Goal: Navigation & Orientation: Find specific page/section

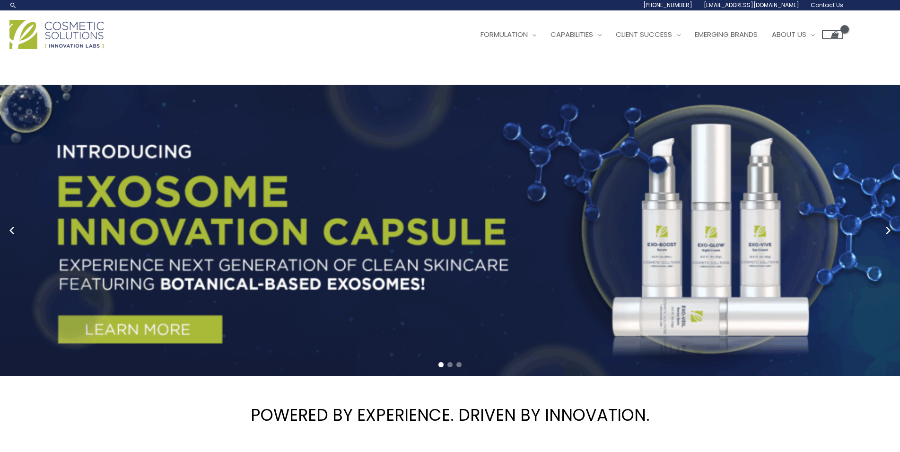
click at [22, 49] on img at bounding box center [56, 34] width 95 height 29
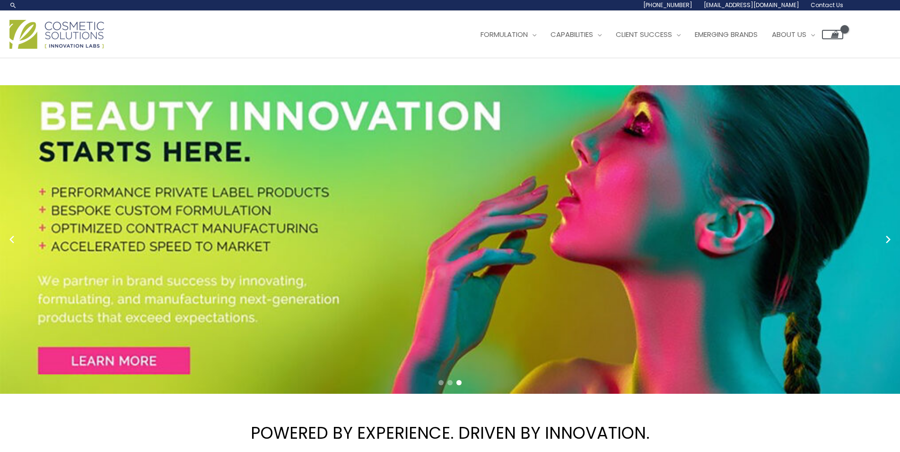
click at [0, 0] on span "Contact Us" at bounding box center [0, 0] width 0 height 0
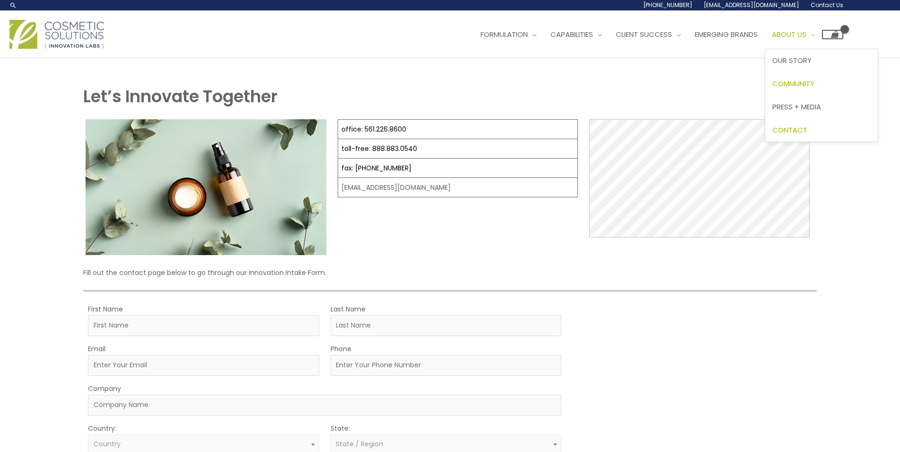
click at [772, 88] on span "Community" at bounding box center [793, 83] width 42 height 10
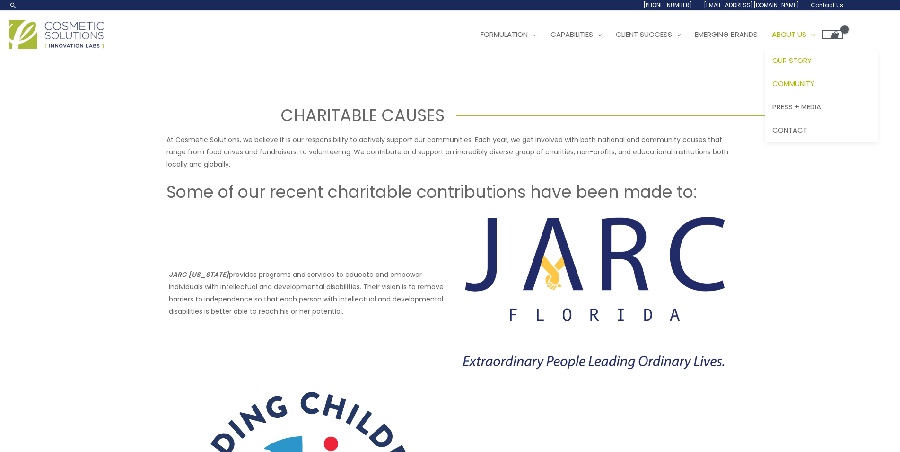
click at [772, 65] on span "Our Story" at bounding box center [791, 60] width 39 height 10
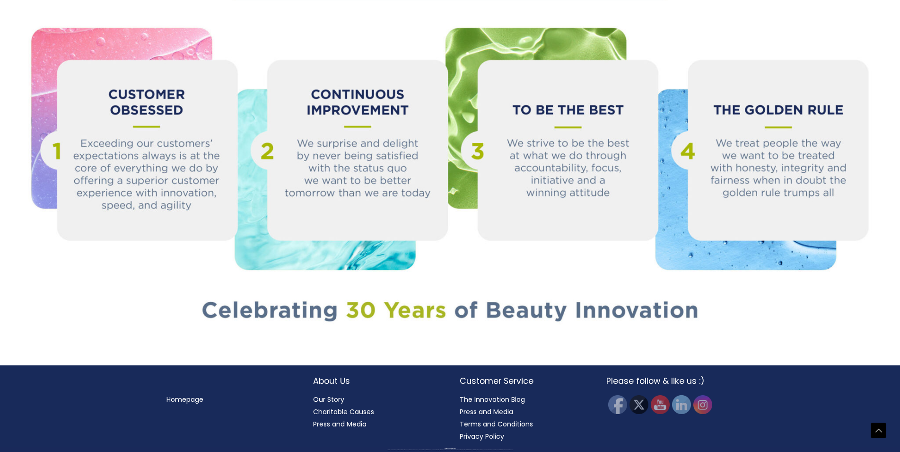
scroll to position [1258, 0]
click at [198, 399] on link "Homepage" at bounding box center [184, 398] width 37 height 9
